Goal: Task Accomplishment & Management: Use online tool/utility

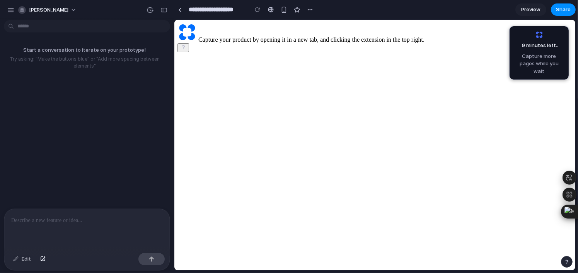
click at [45, 216] on p at bounding box center [87, 220] width 152 height 9
click at [306, 43] on span "Capture your product by opening it in a new tab, and clicking the extension in …" at bounding box center [311, 39] width 226 height 7
click at [409, 43] on div "Capture your product by opening it in a new tab, and clicking the extension in …" at bounding box center [374, 33] width 395 height 20
click at [52, 229] on div at bounding box center [86, 229] width 165 height 41
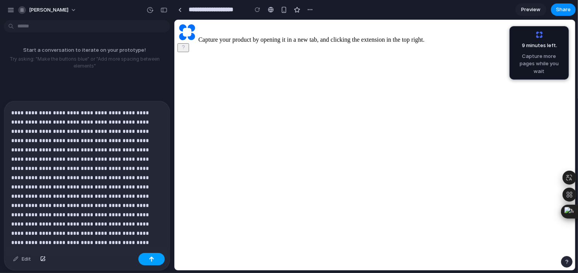
click at [160, 258] on button "button" at bounding box center [151, 259] width 26 height 12
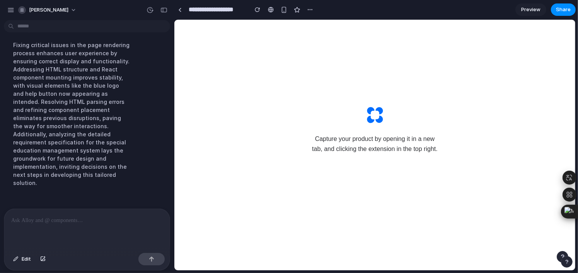
click at [443, 100] on div "Capture your product by opening it in a new tab, and clicking the extension in …" at bounding box center [374, 130] width 170 height 166
click at [467, 116] on main "Capture your product by opening it in a new tab, and clicking the extension in …" at bounding box center [374, 116] width 401 height 193
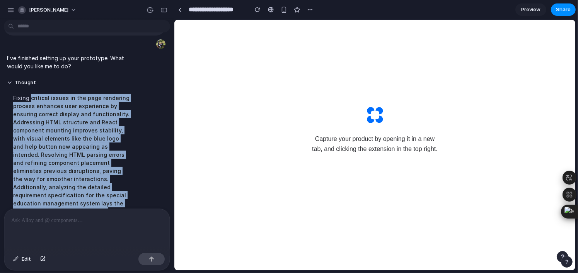
scroll to position [428, 0]
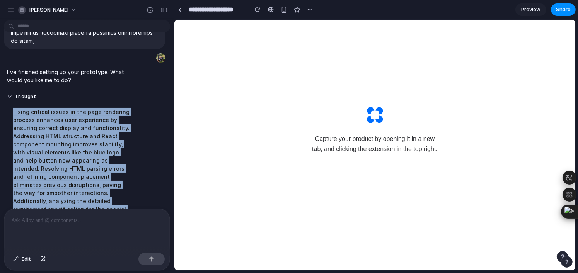
drag, startPoint x: 86, startPoint y: 180, endPoint x: 15, endPoint y: 123, distance: 91.3
click at [15, 123] on div "Fixing critical issues in the page rendering process enhances user experience b…" at bounding box center [71, 180] width 129 height 155
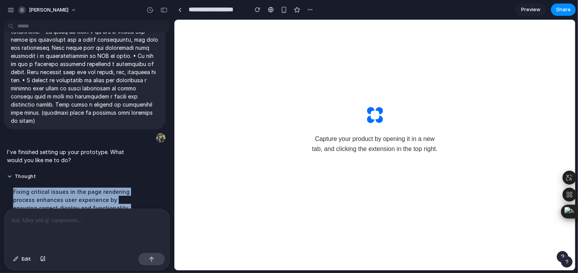
scroll to position [312, 0]
